Goal: Find specific page/section: Find specific page/section

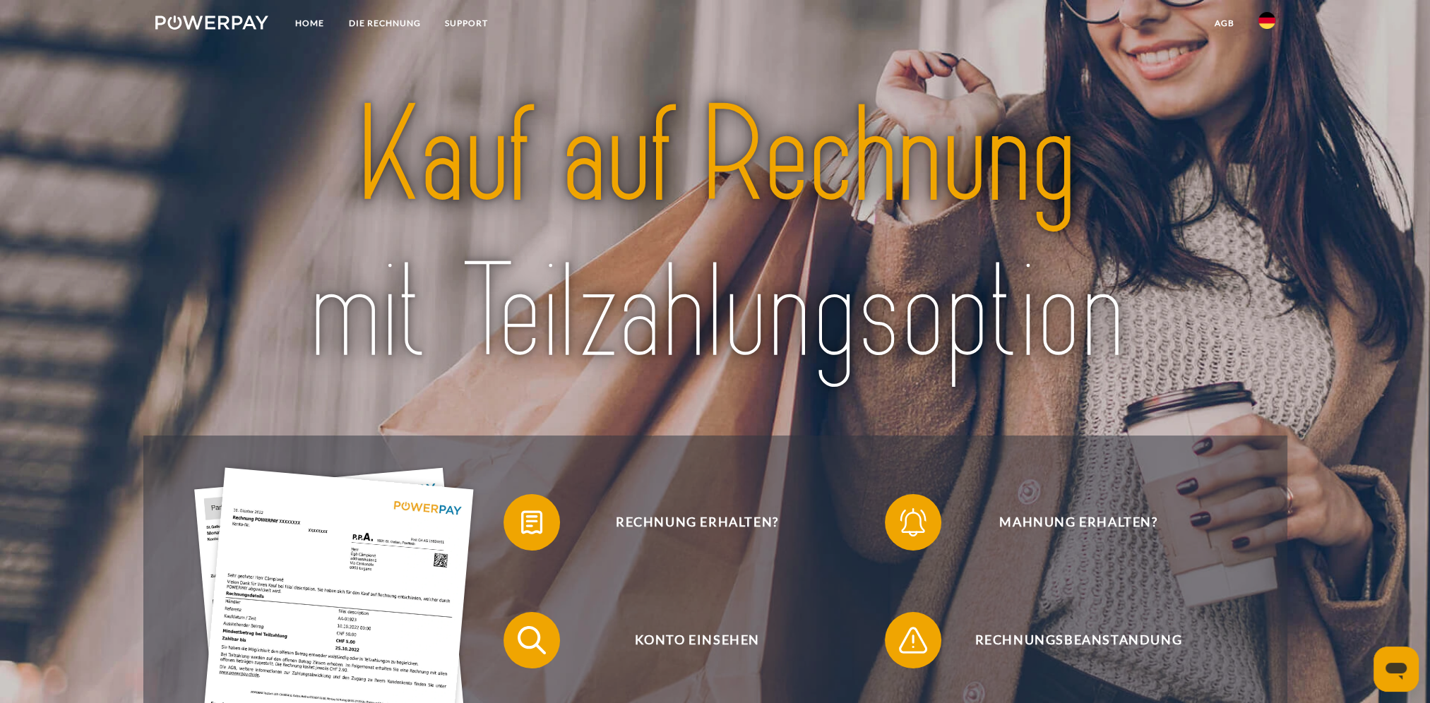
click at [1264, 20] on img at bounding box center [1266, 20] width 17 height 17
click at [1267, 62] on img at bounding box center [1266, 66] width 17 height 17
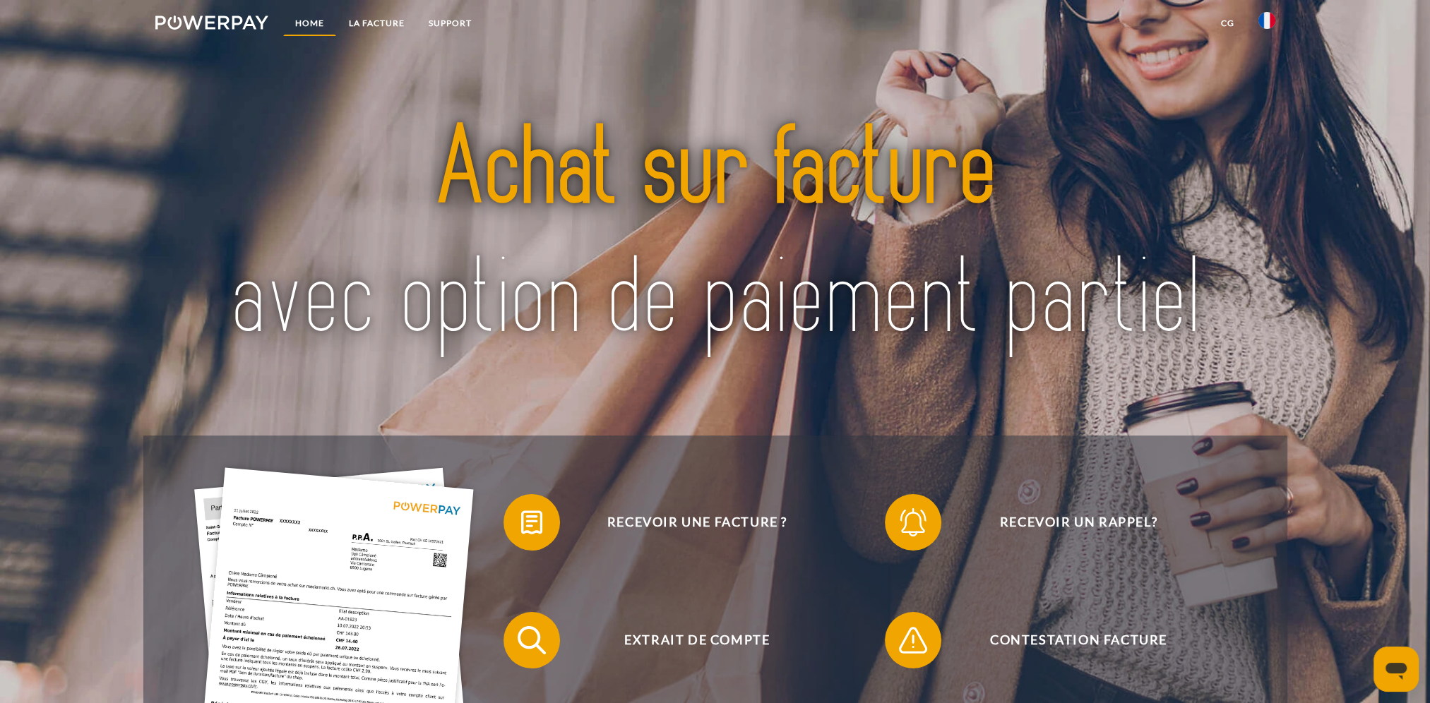
click at [328, 20] on link "Home" at bounding box center [309, 23] width 53 height 25
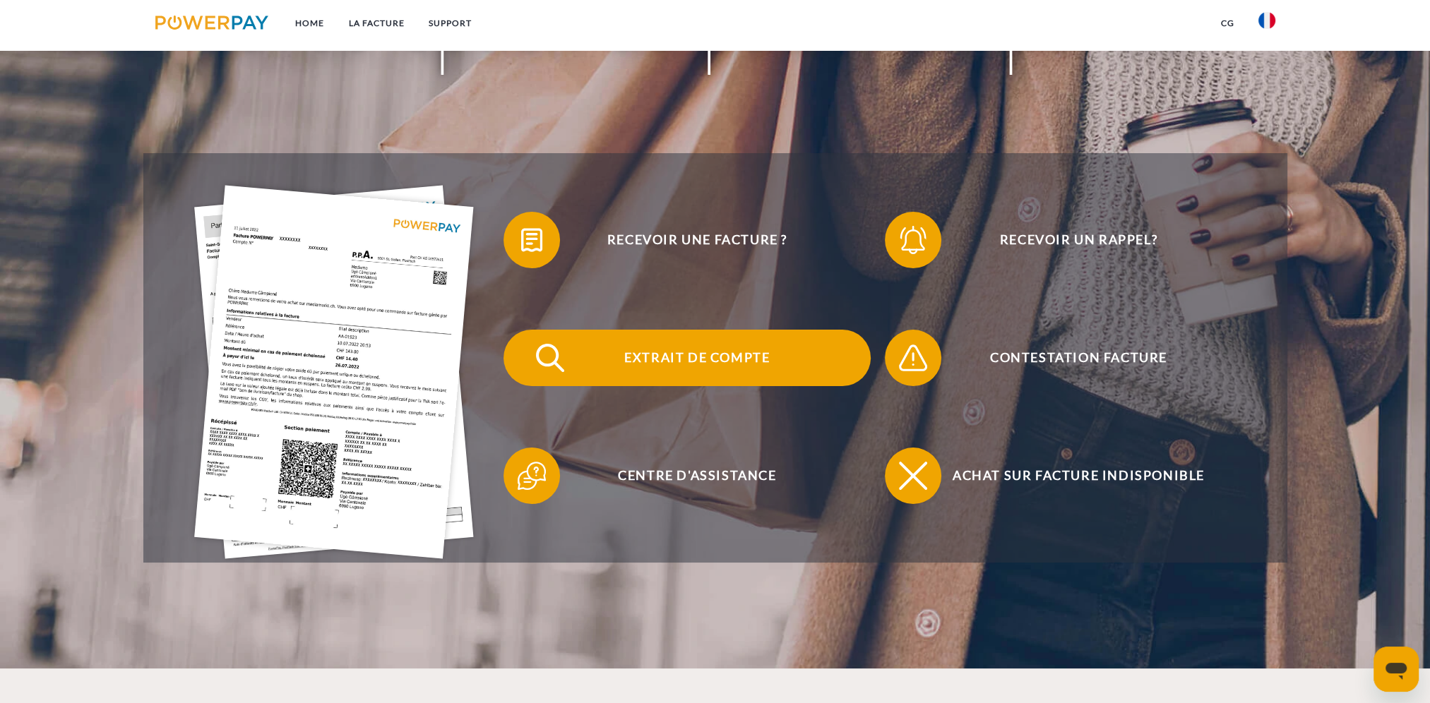
scroll to position [353, 0]
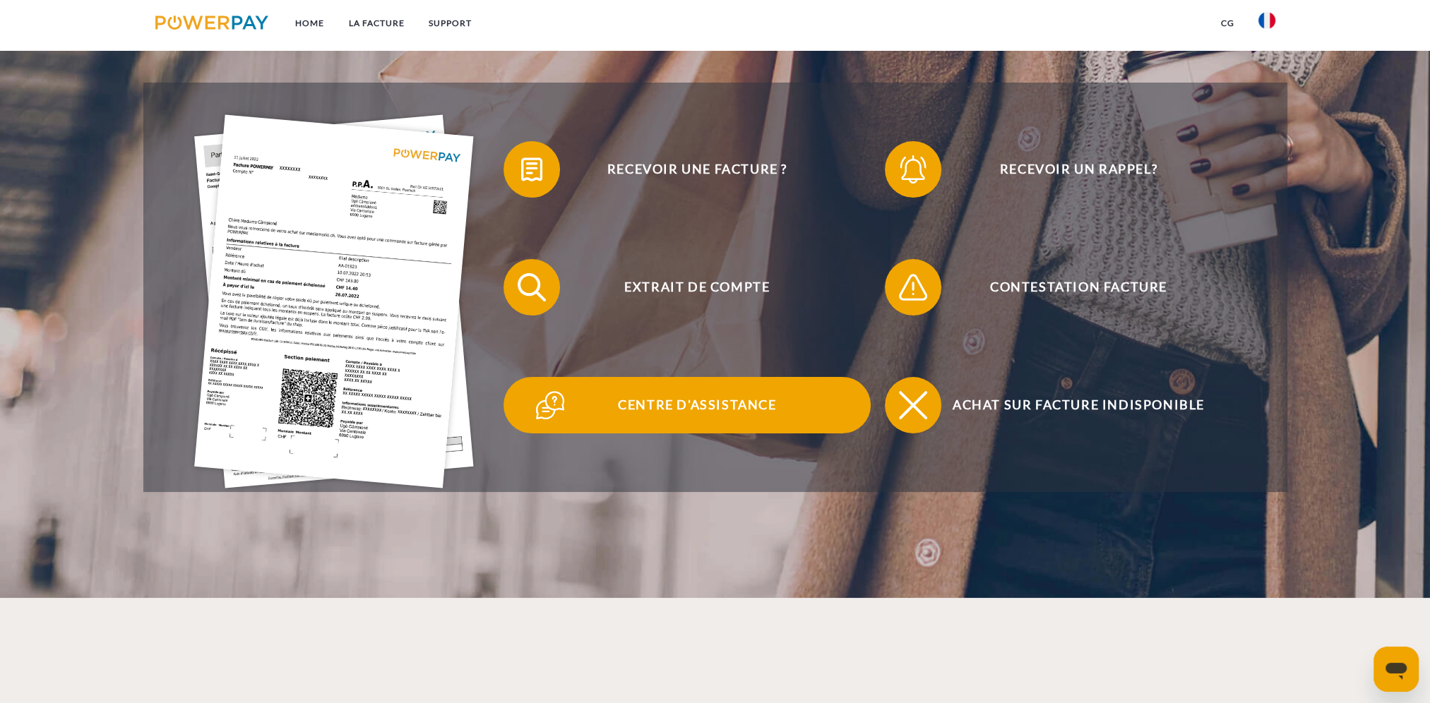
click at [686, 405] on span "Centre d'assistance" at bounding box center [697, 405] width 346 height 56
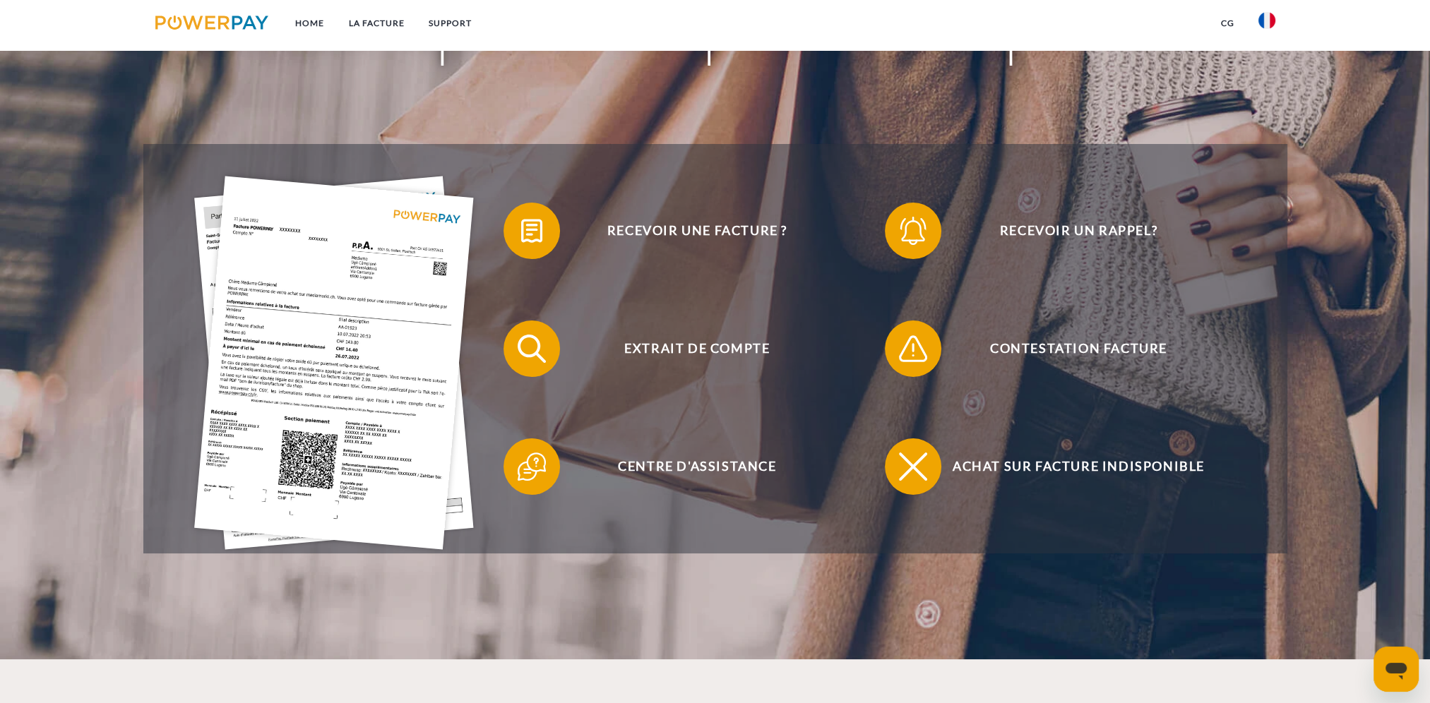
scroll to position [353, 0]
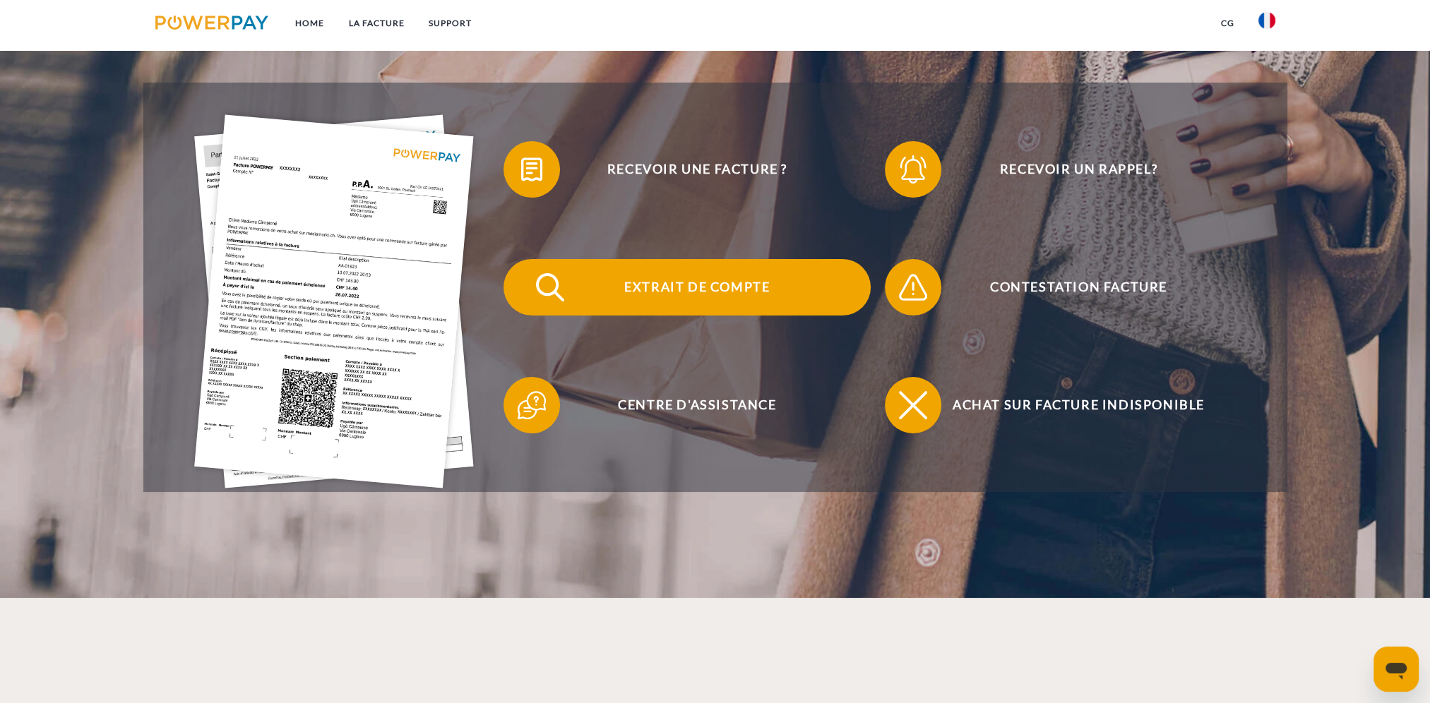
click at [703, 290] on span "Extrait de compte" at bounding box center [697, 287] width 346 height 56
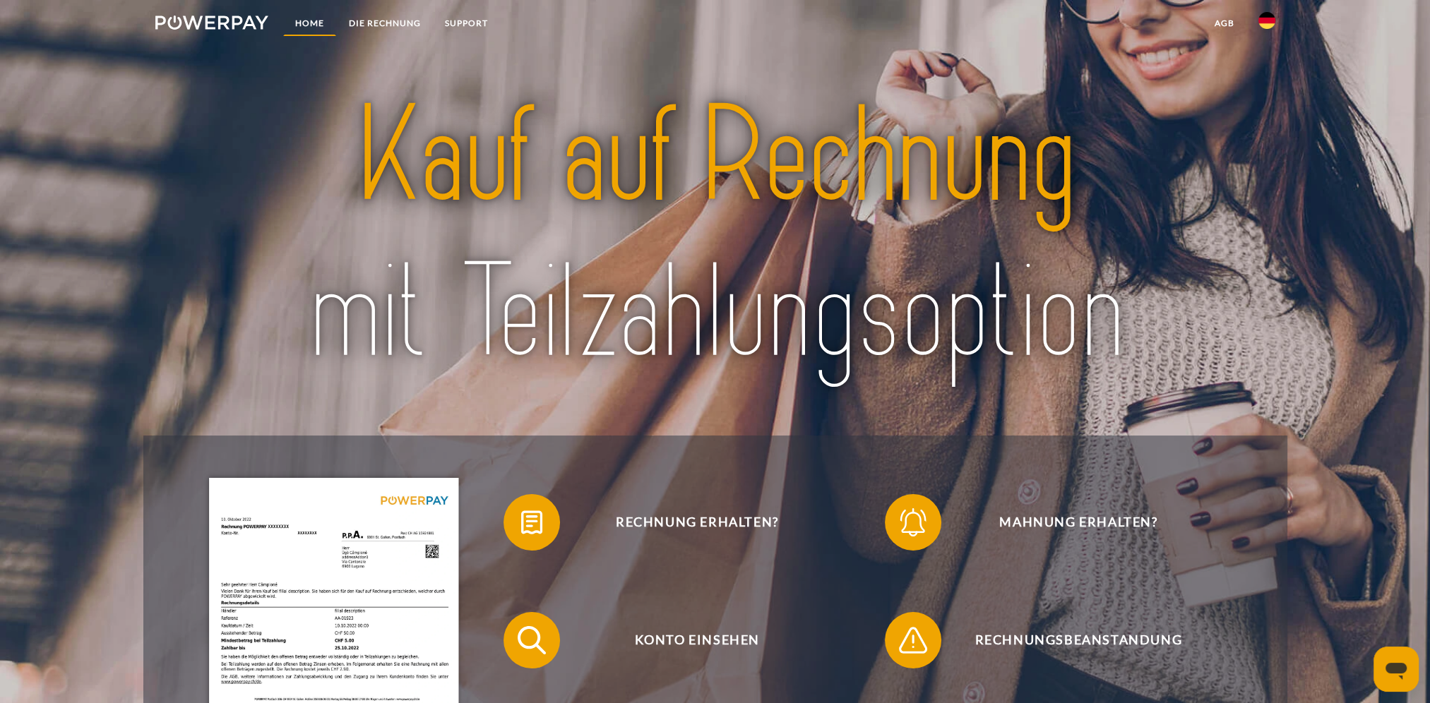
click at [316, 21] on link "Home" at bounding box center [309, 23] width 53 height 25
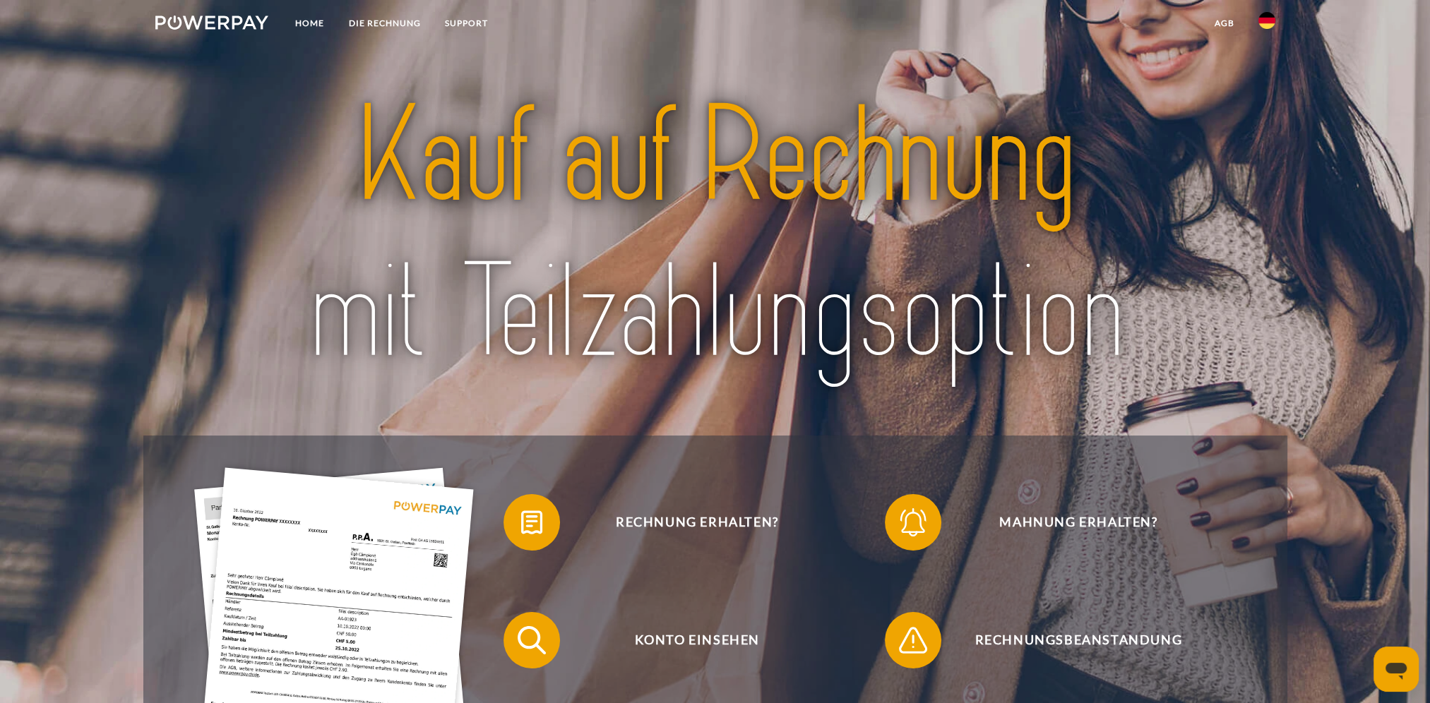
click at [1267, 23] on img at bounding box center [1266, 20] width 17 height 17
click at [1266, 70] on img at bounding box center [1266, 66] width 17 height 17
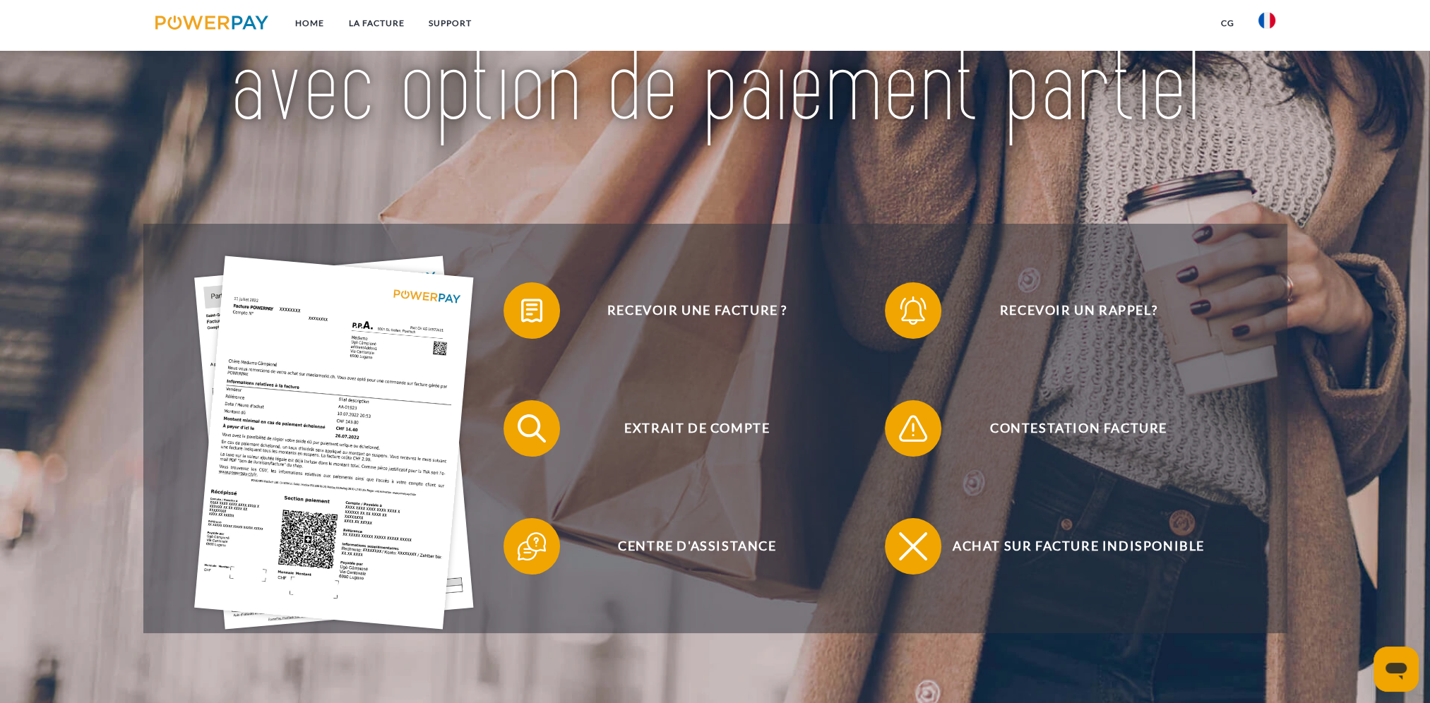
scroll to position [282, 0]
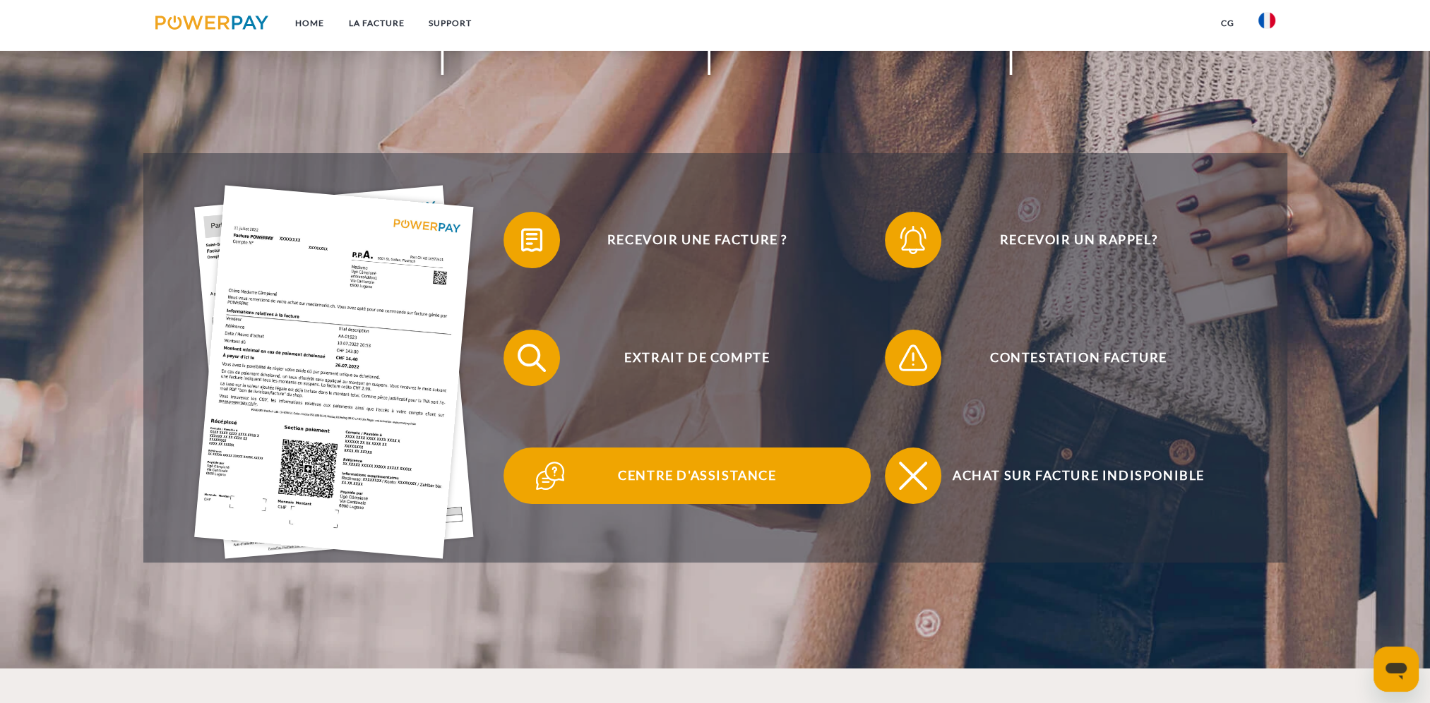
click at [669, 483] on span "Centre d'assistance" at bounding box center [697, 476] width 346 height 56
